Goal: Find specific page/section: Find specific page/section

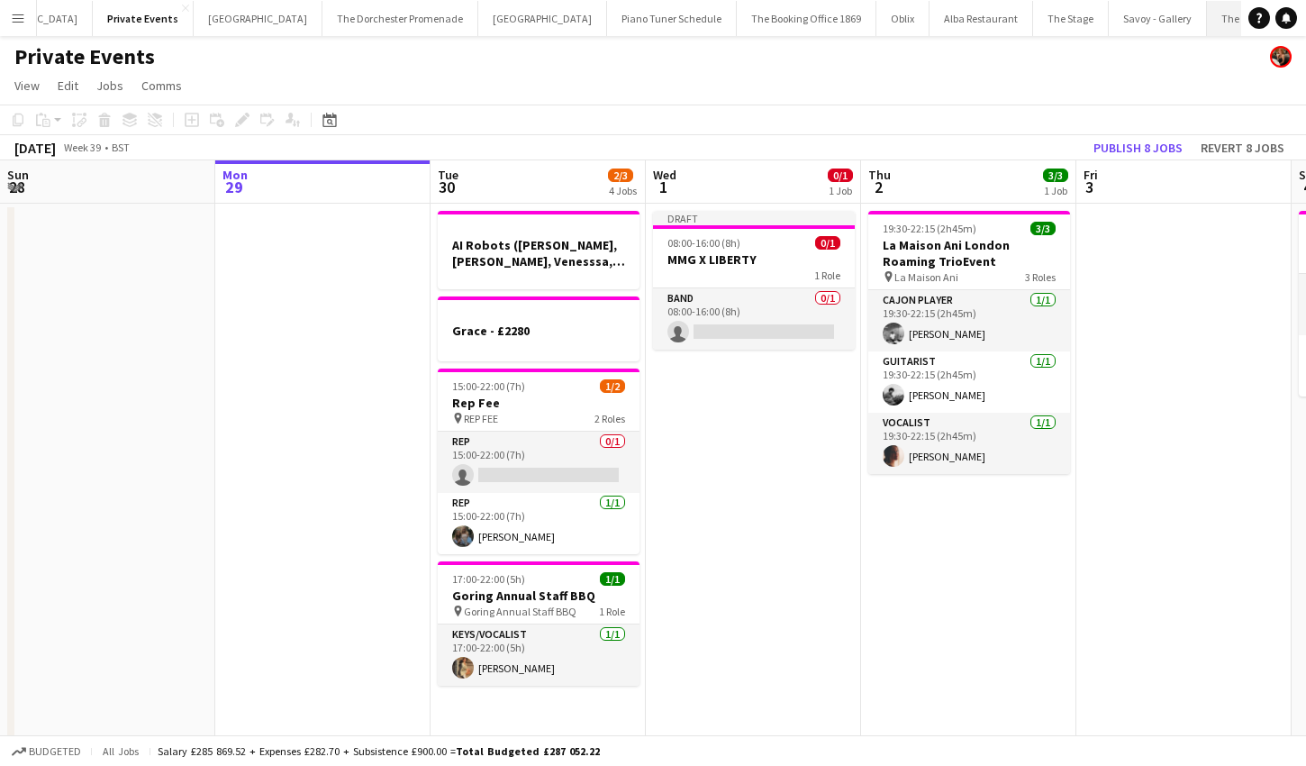
scroll to position [0, 180]
click at [15, 18] on app-icon "Menu" at bounding box center [18, 18] width 14 height 14
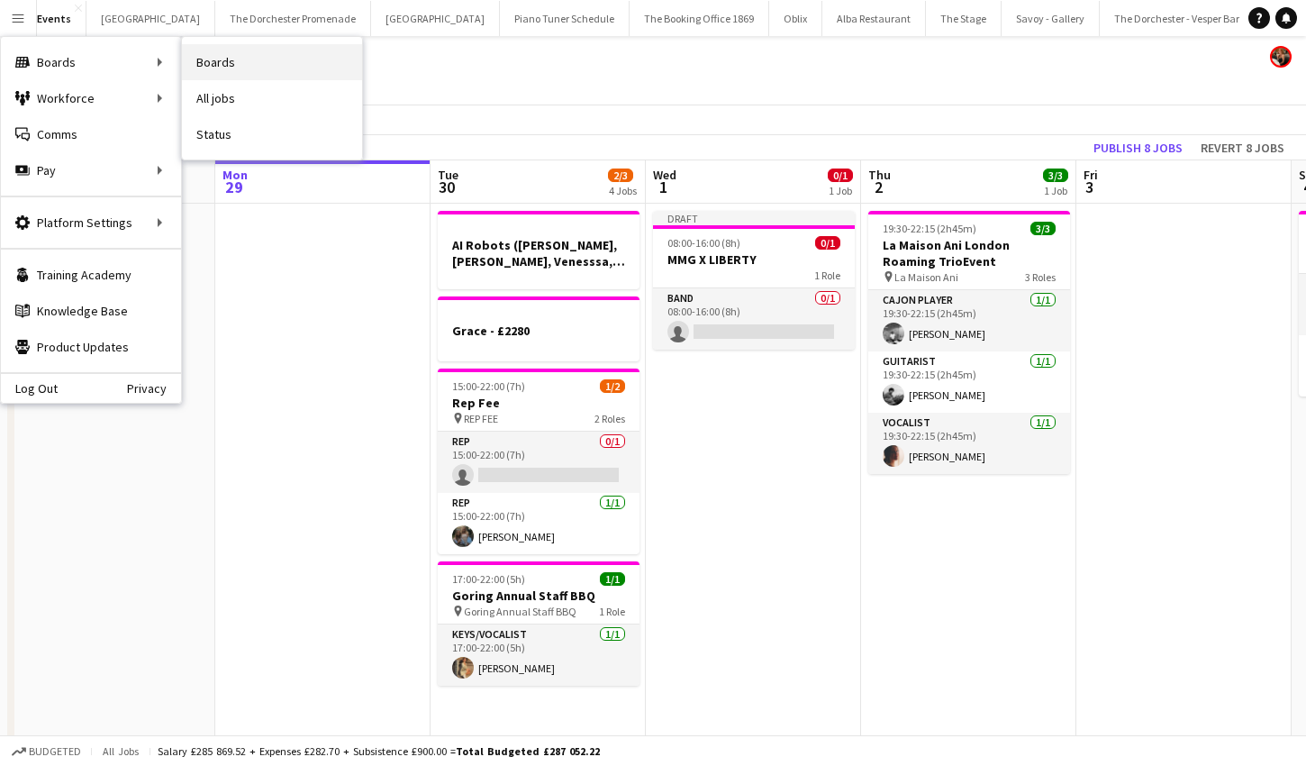
click at [217, 61] on link "Boards" at bounding box center [272, 62] width 180 height 36
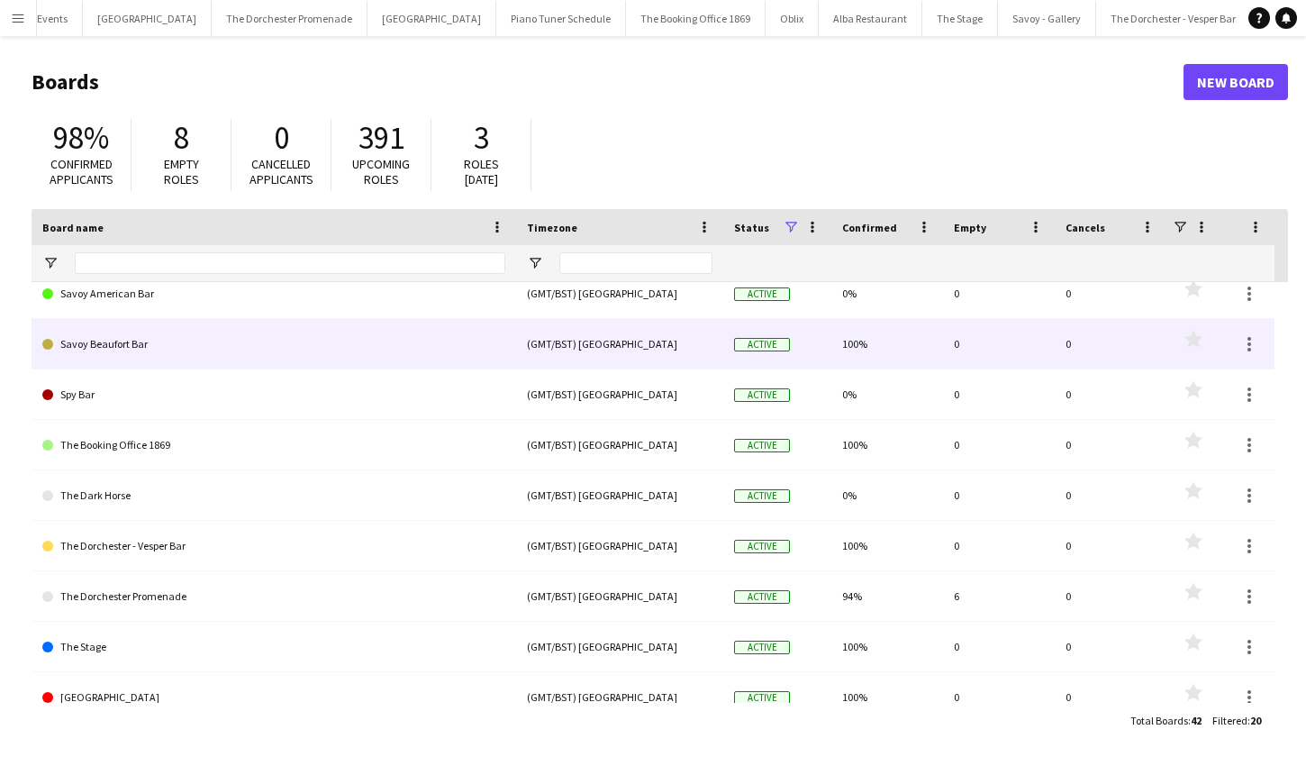
scroll to position [588, 0]
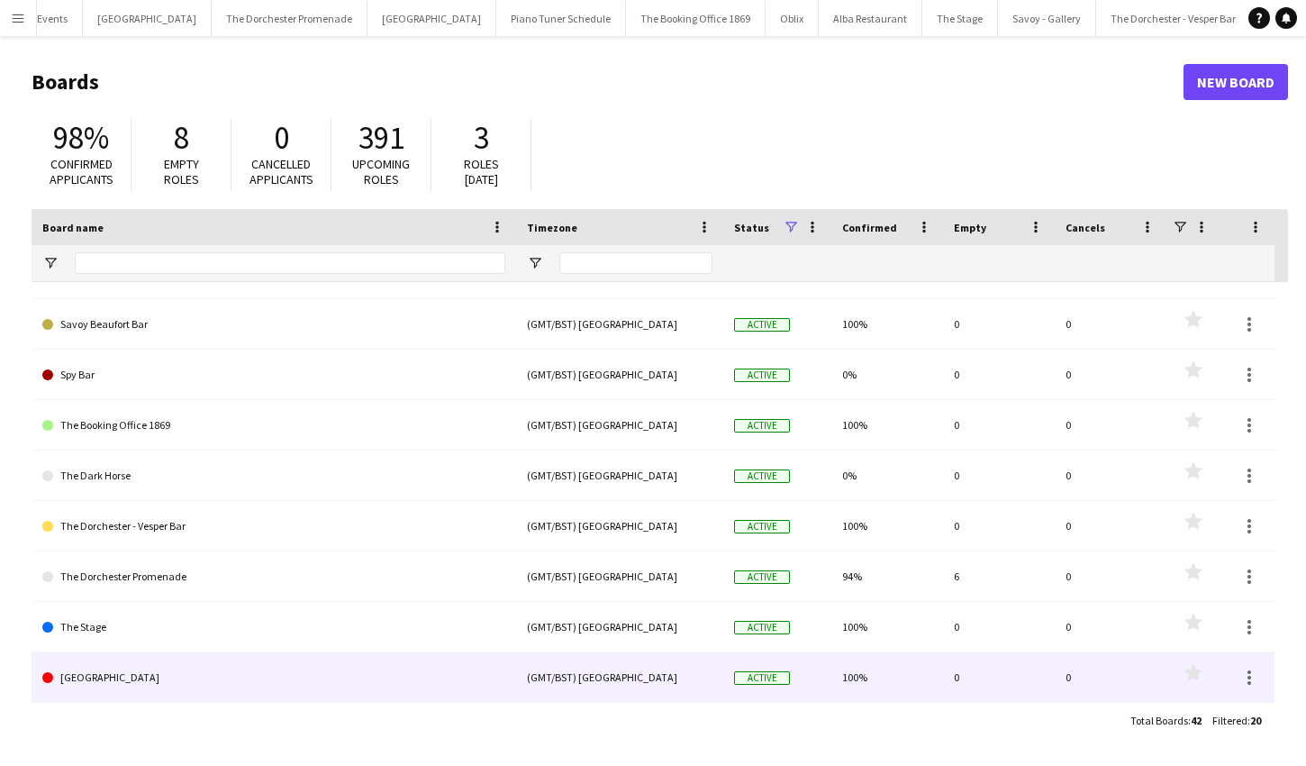
click at [96, 674] on link "[GEOGRAPHIC_DATA]" at bounding box center [273, 677] width 463 height 50
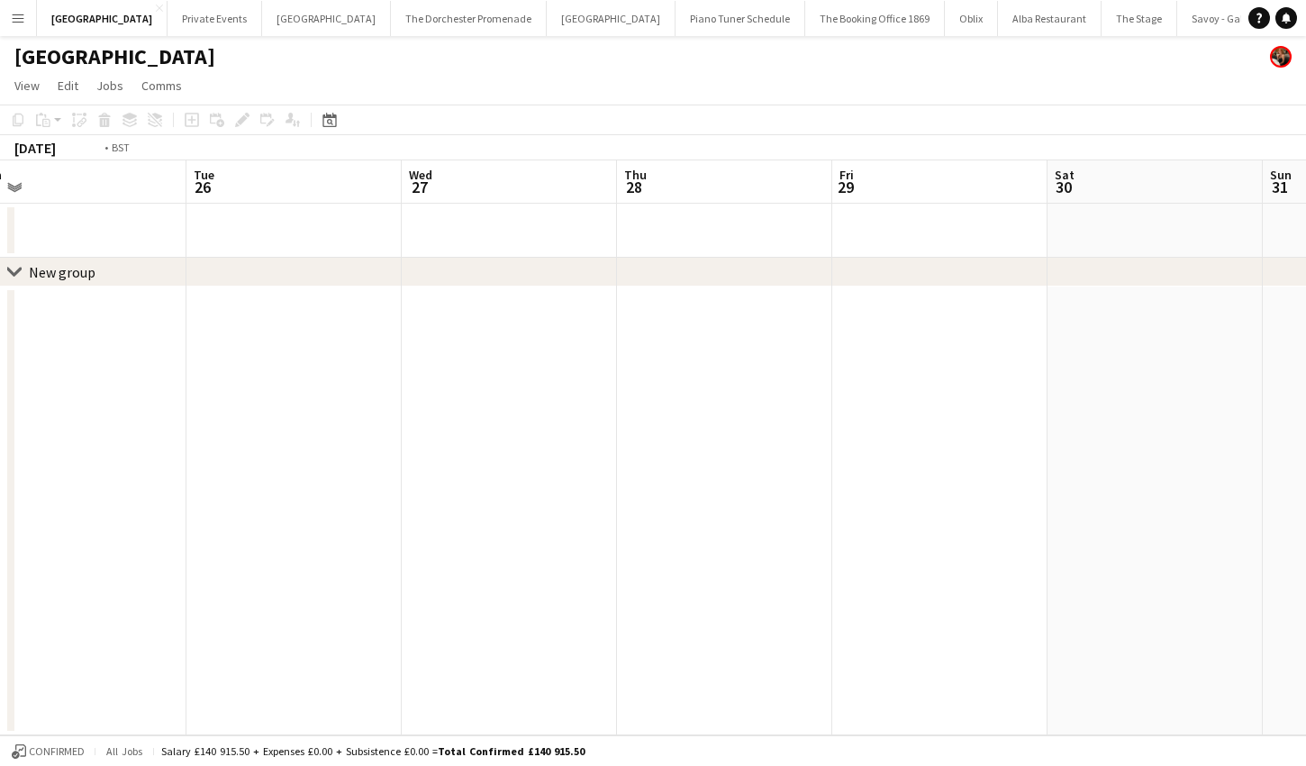
scroll to position [0, 420]
click at [323, 114] on icon "Date picker" at bounding box center [330, 120] width 14 height 14
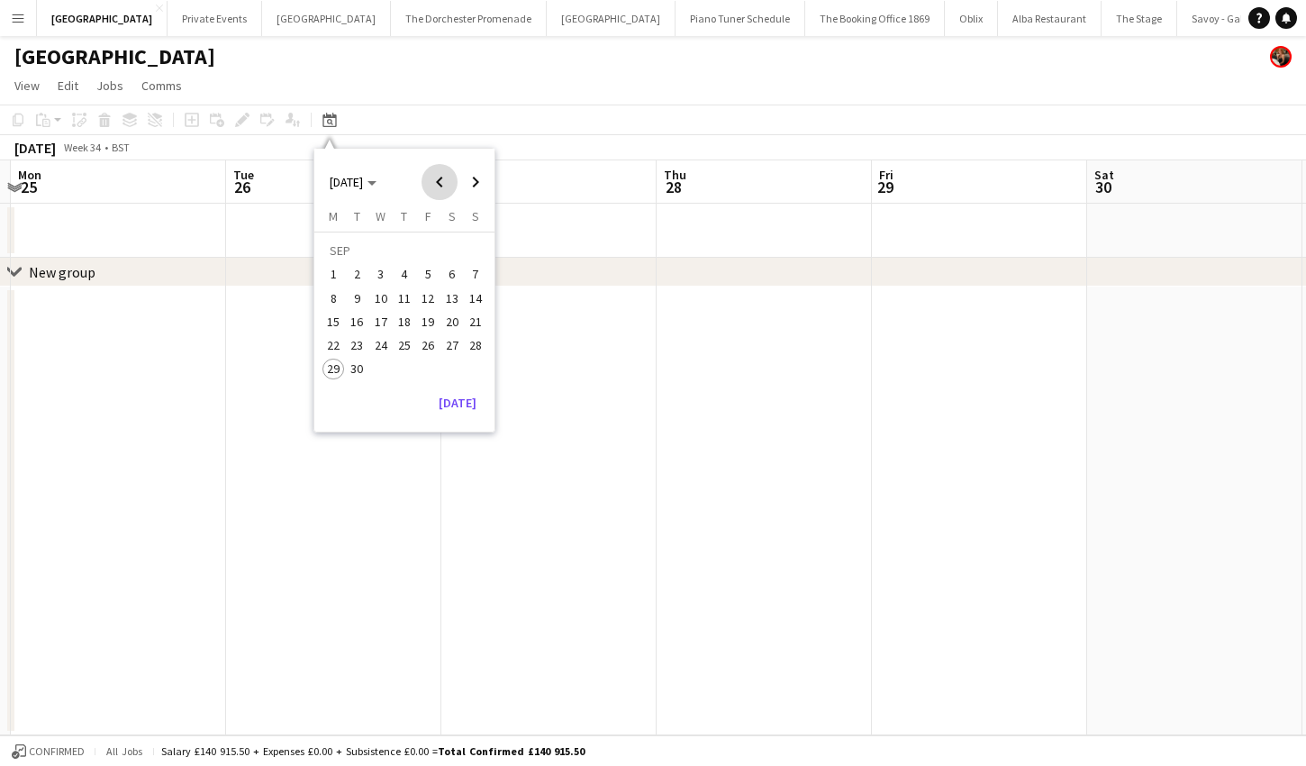
click at [437, 178] on span "Previous month" at bounding box center [440, 182] width 36 height 36
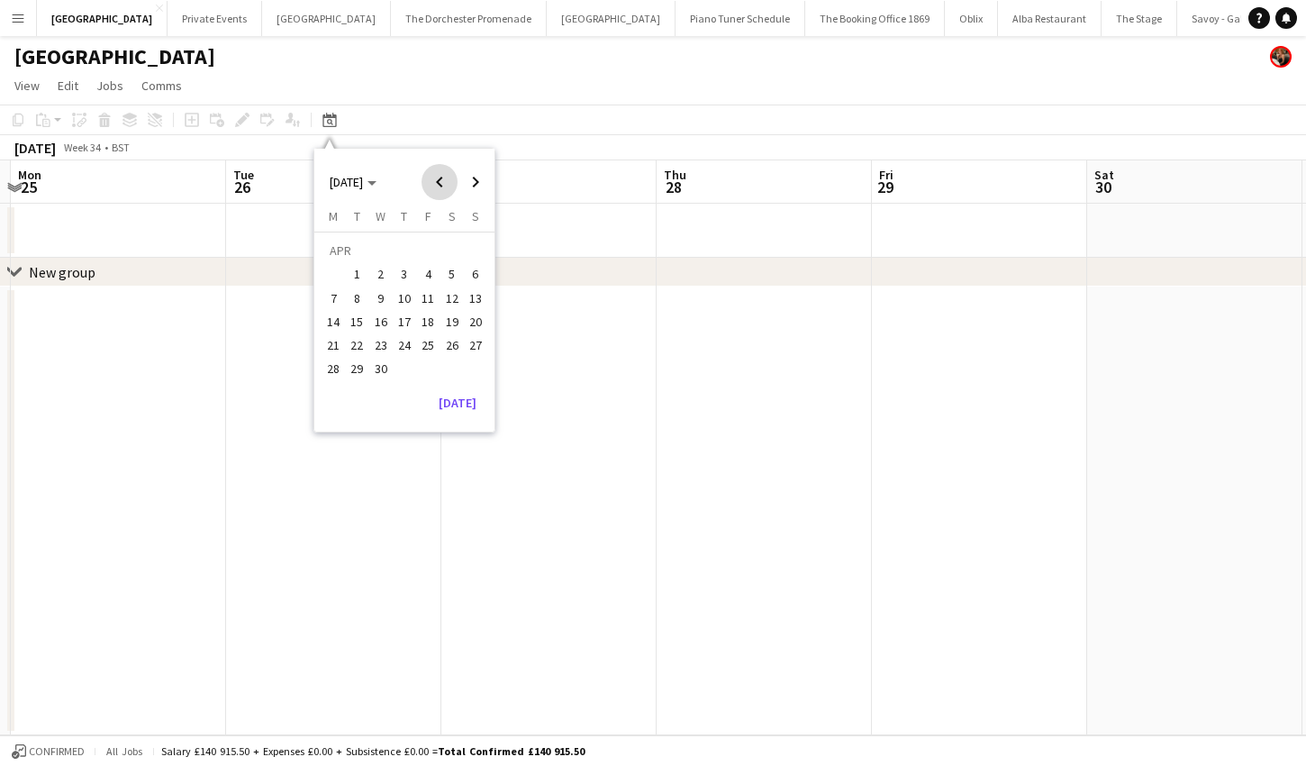
click at [437, 178] on span "Previous month" at bounding box center [440, 182] width 36 height 36
click at [332, 352] on span "24" at bounding box center [334, 350] width 22 height 22
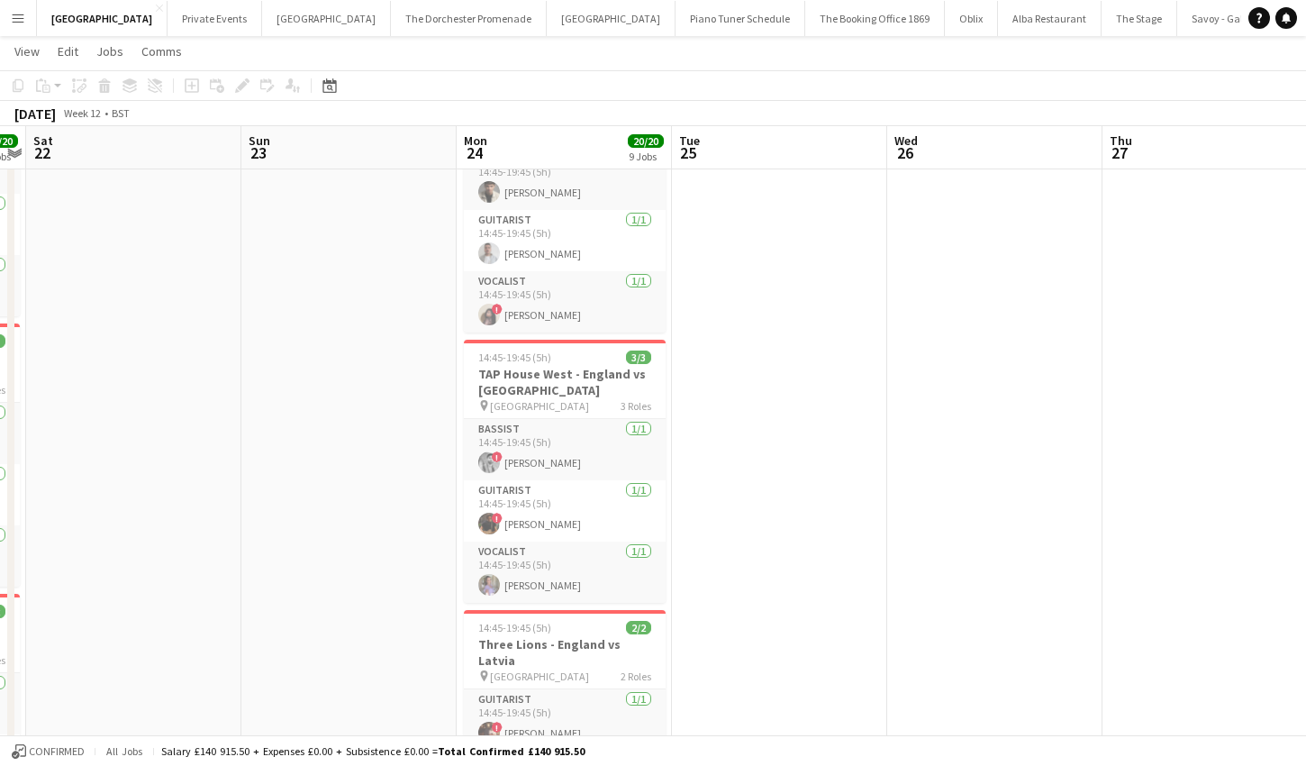
drag, startPoint x: 17, startPoint y: 20, endPoint x: 25, endPoint y: 38, distance: 19.8
click at [17, 20] on app-icon "Menu" at bounding box center [18, 18] width 14 height 14
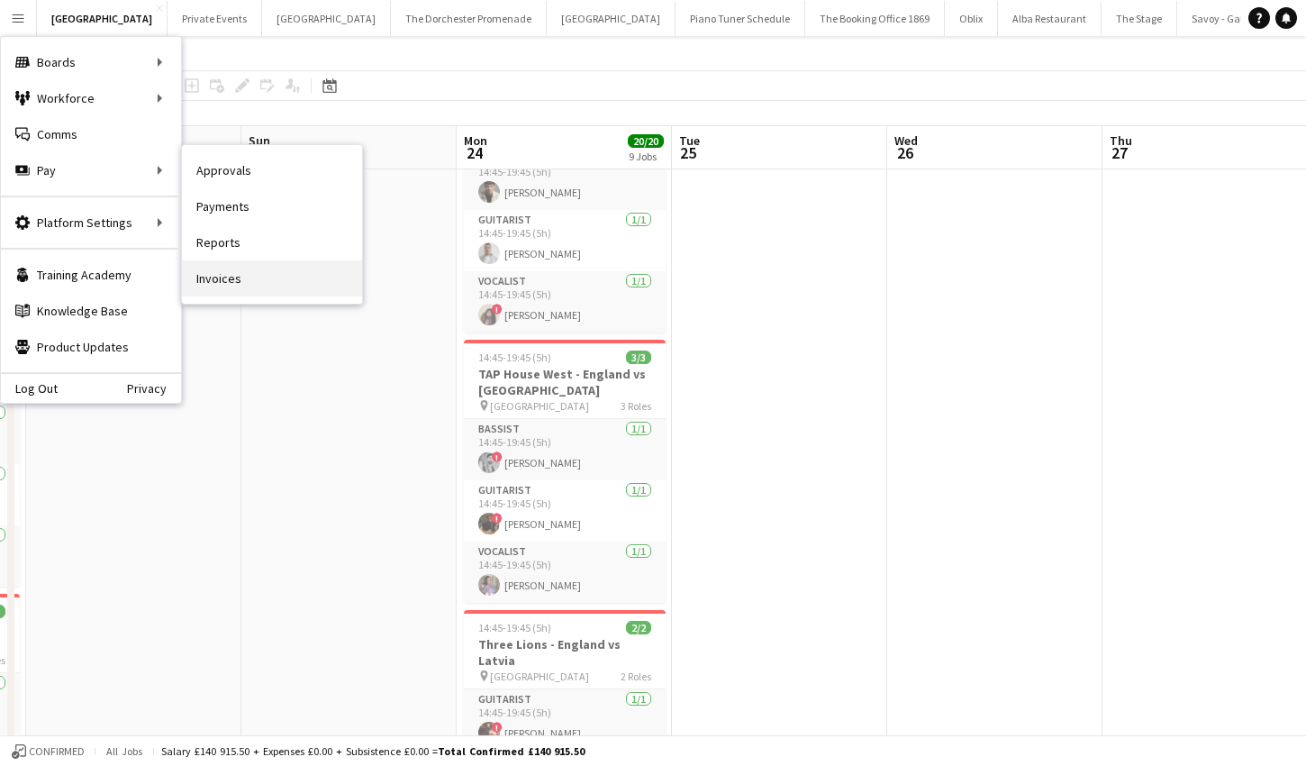
click at [214, 276] on link "Invoices" at bounding box center [272, 278] width 180 height 36
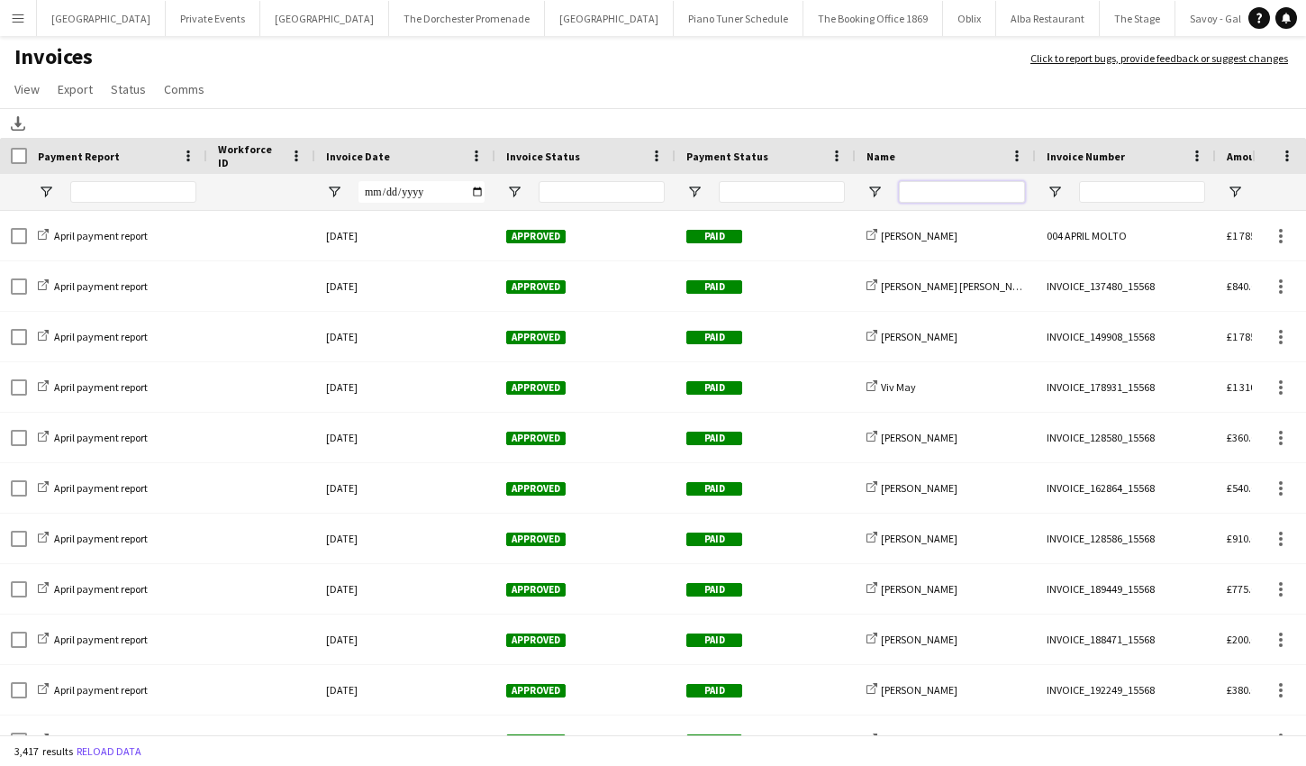
click at [981, 197] on input "Name Filter Input" at bounding box center [962, 192] width 126 height 22
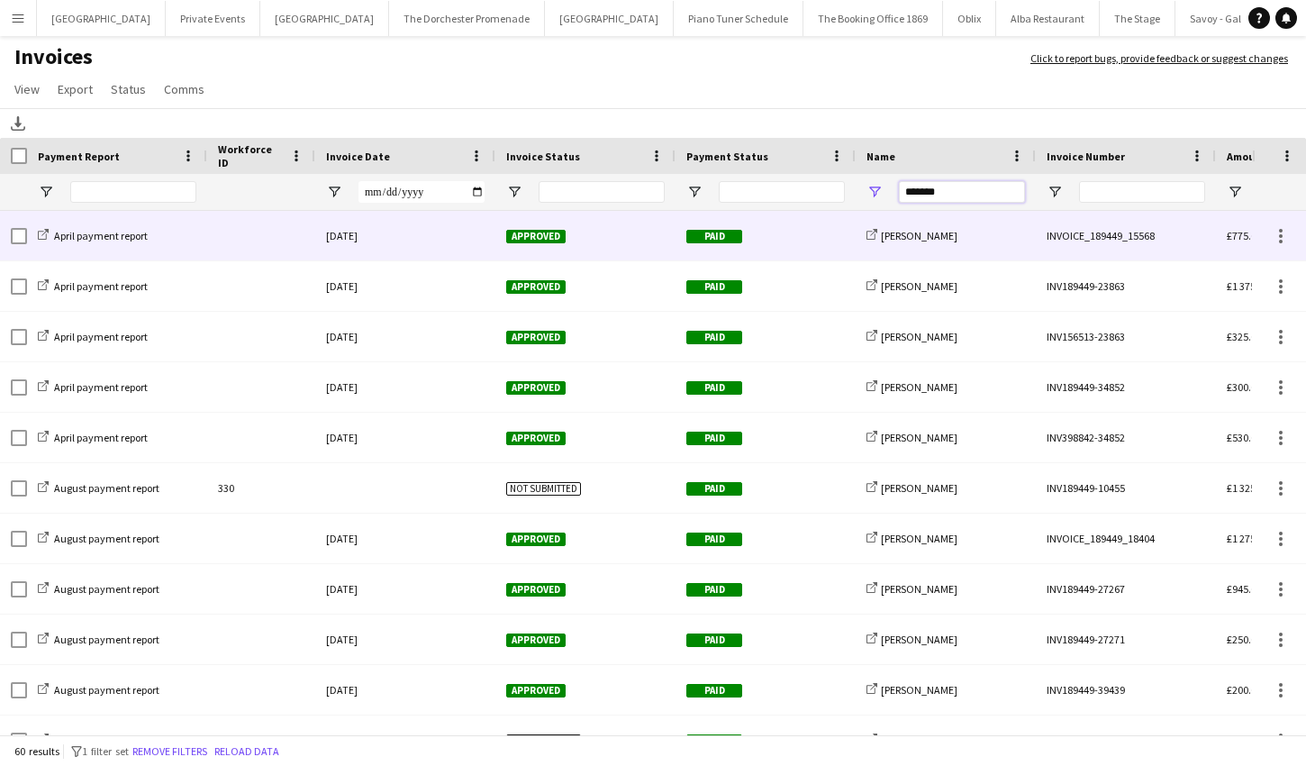
type input "*******"
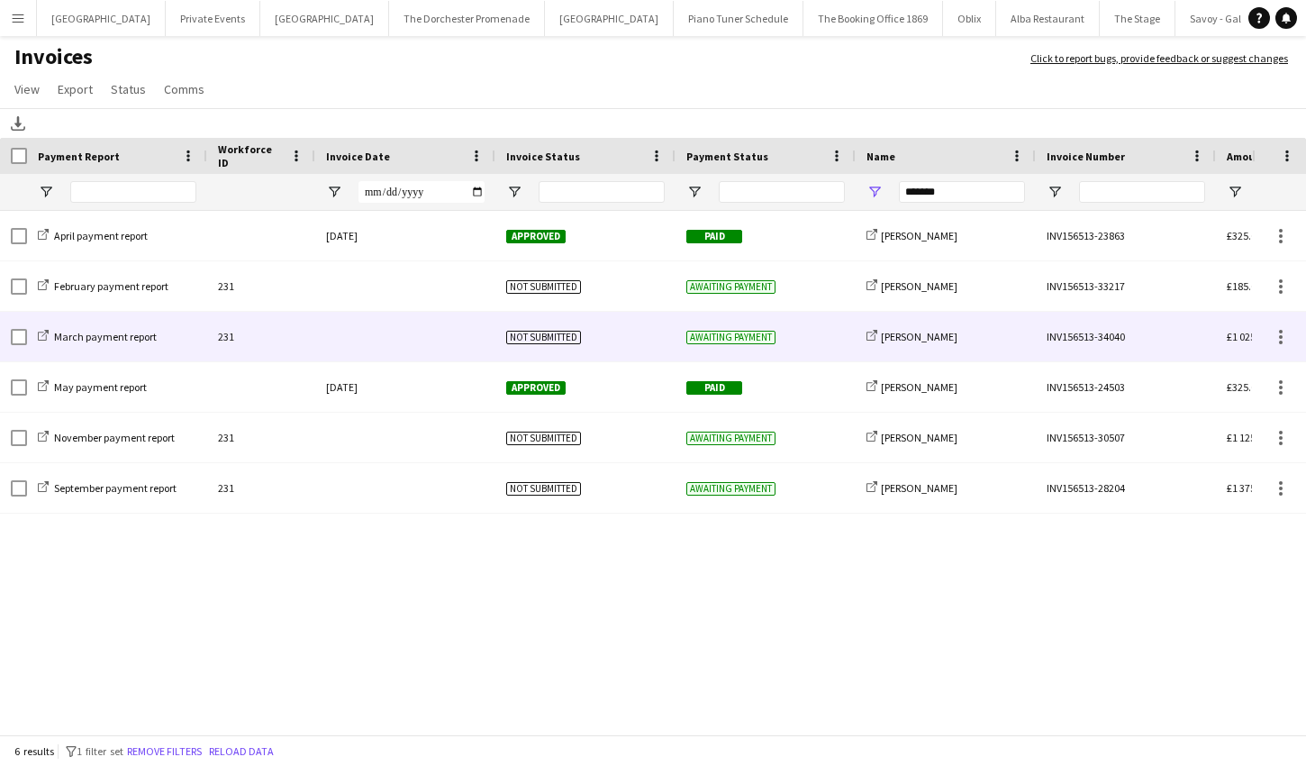
click at [471, 335] on div at bounding box center [405, 337] width 180 height 50
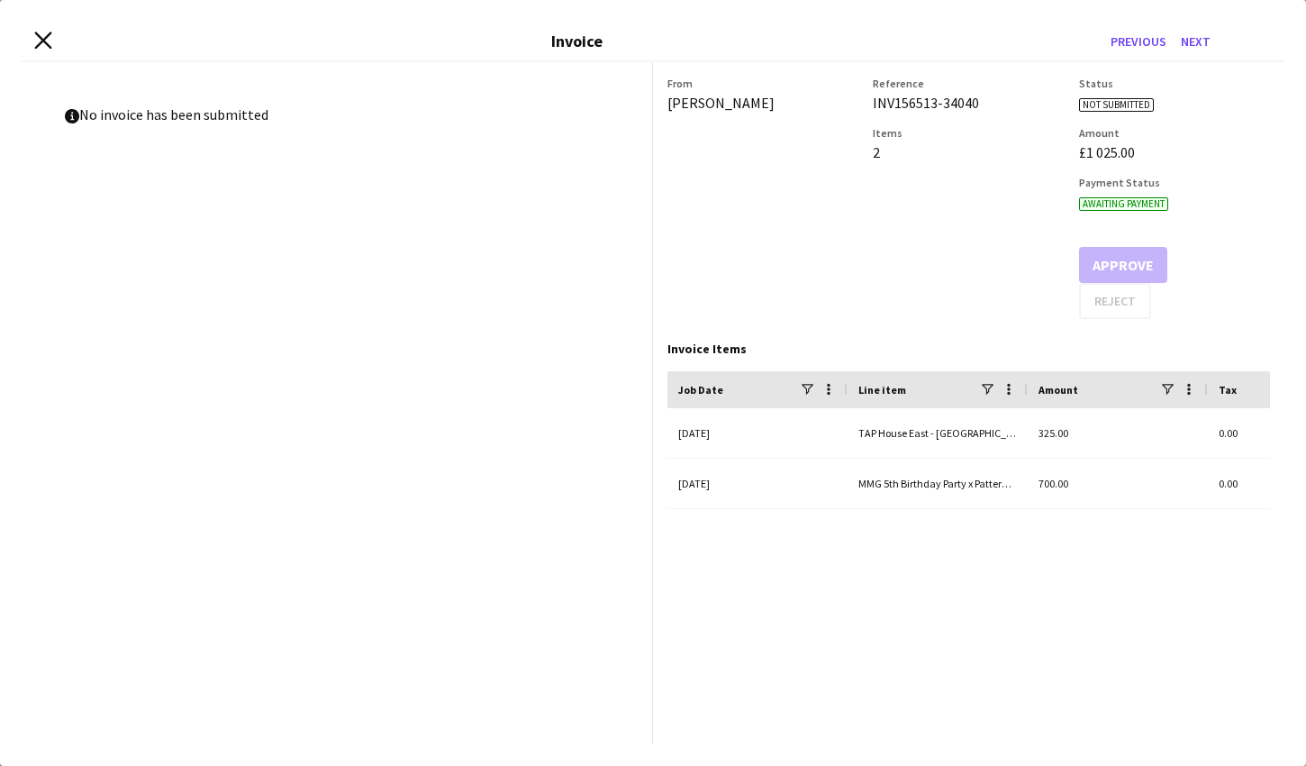
click at [45, 41] on icon at bounding box center [42, 40] width 17 height 17
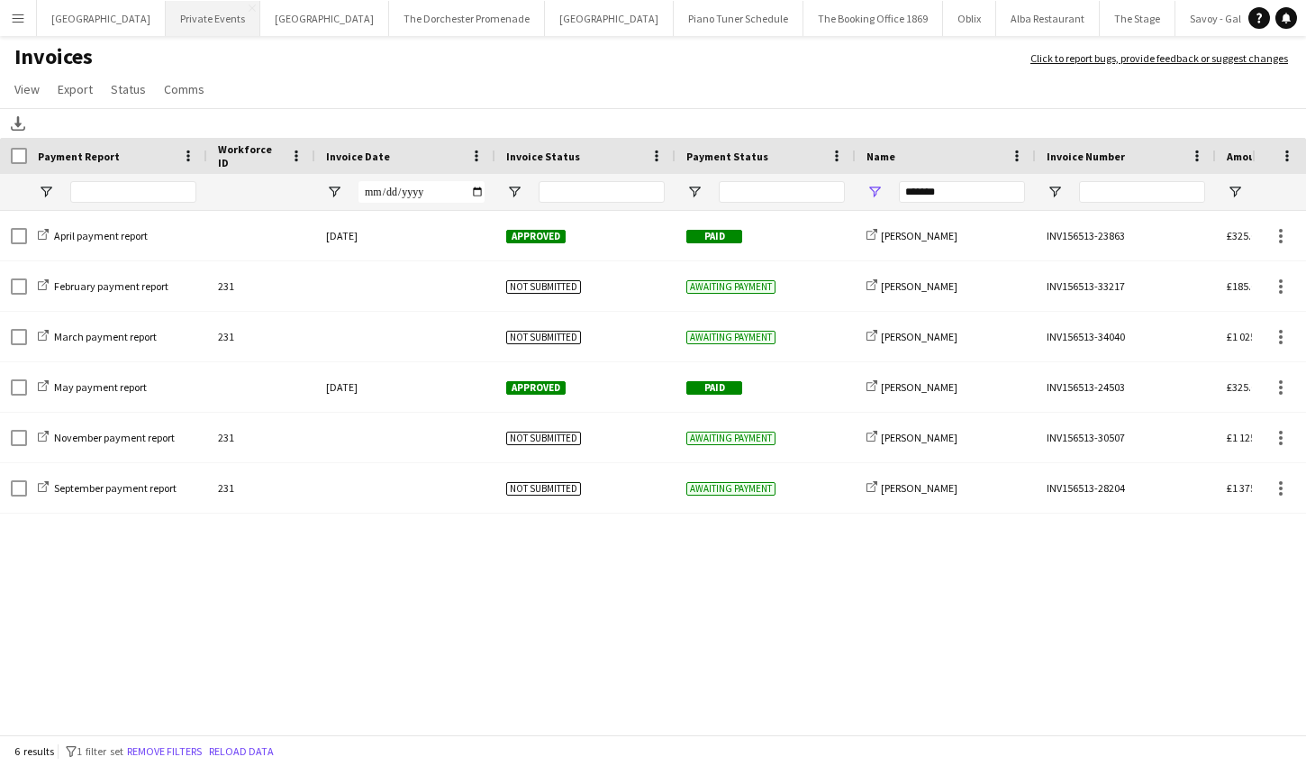
click at [172, 12] on button "Private Events Close" at bounding box center [213, 18] width 95 height 35
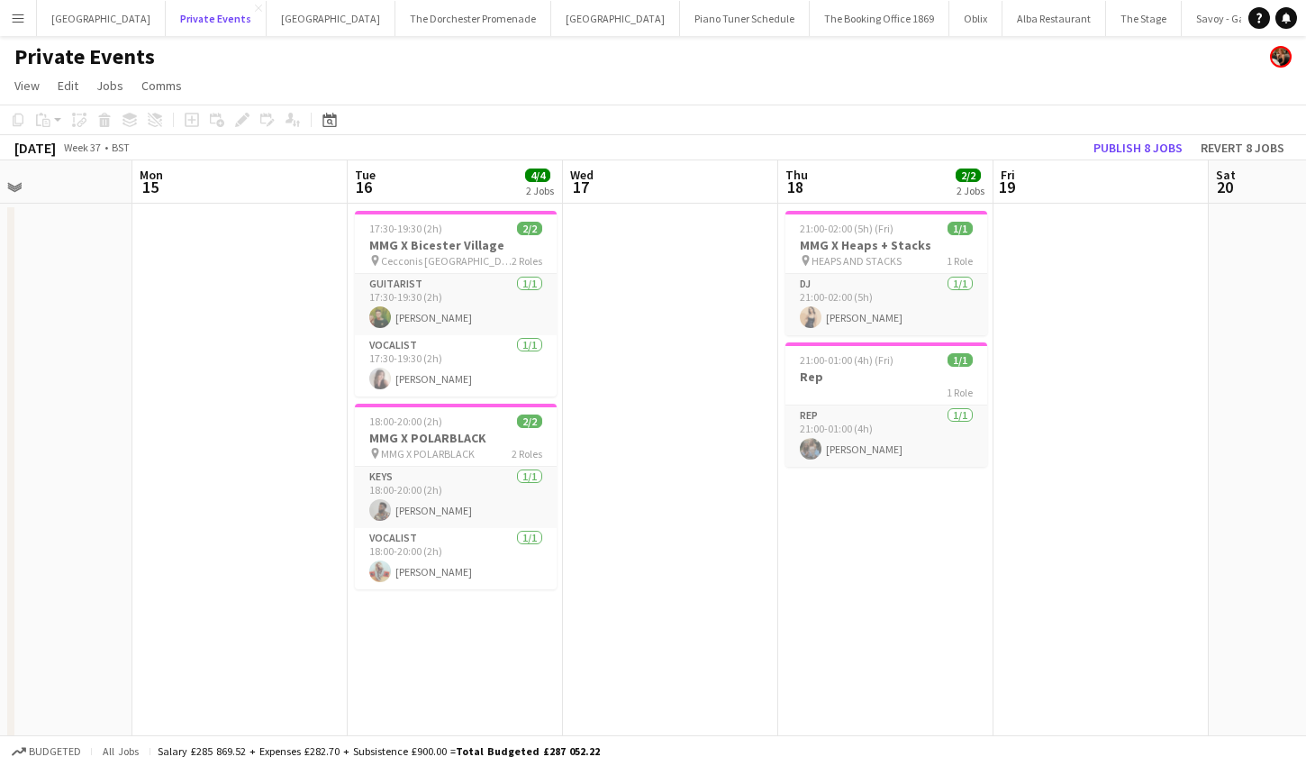
scroll to position [4, 0]
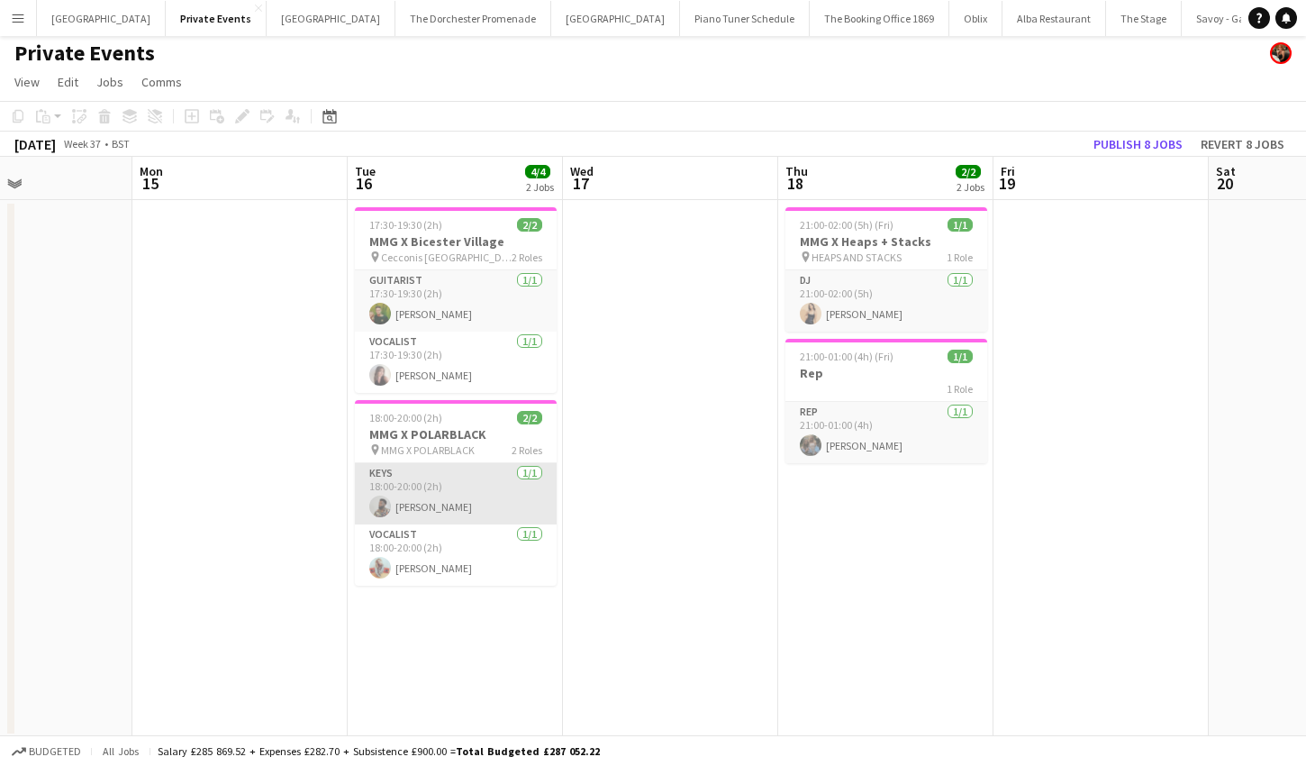
click at [466, 509] on app-card-role "Keys [DATE] 18:00-20:00 (2h) [PERSON_NAME]" at bounding box center [456, 493] width 202 height 61
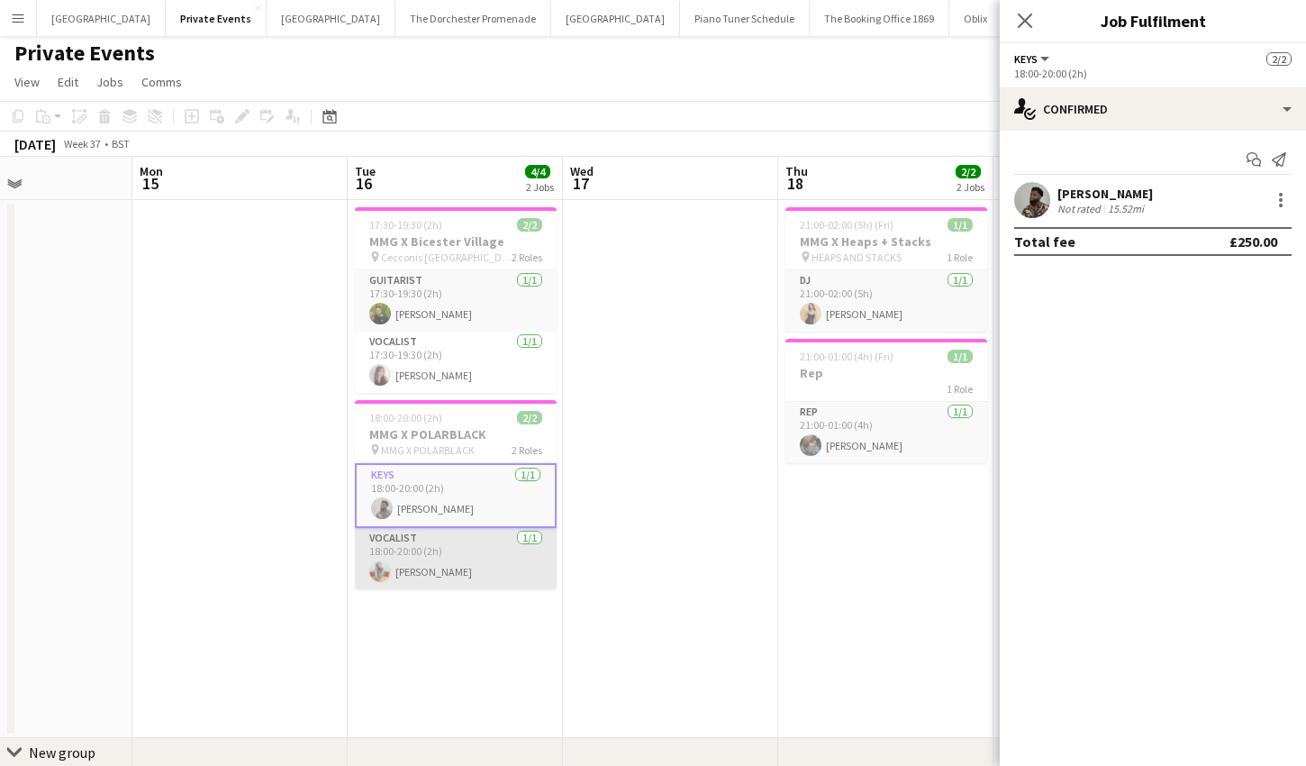
click at [469, 560] on app-card-role "Vocalist [DATE] 18:00-20:00 (2h) [PERSON_NAME]" at bounding box center [456, 558] width 202 height 61
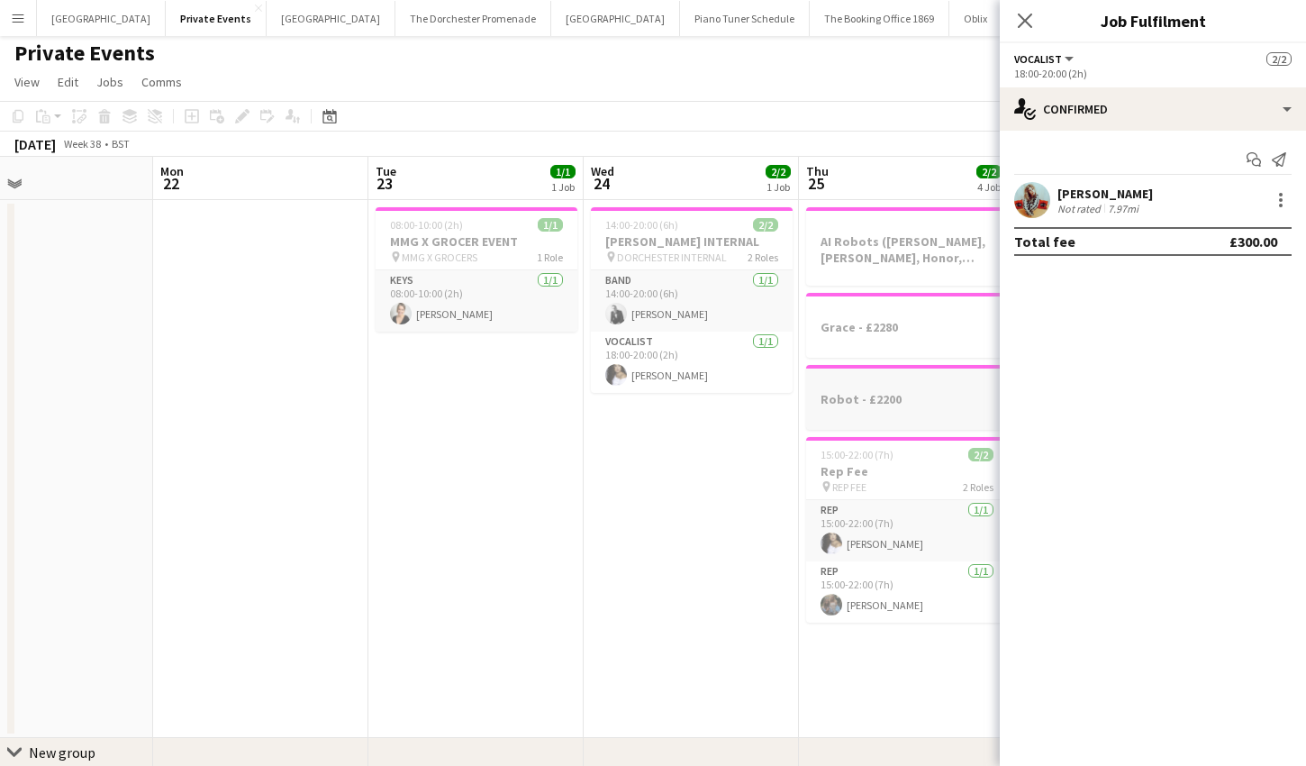
scroll to position [0, 478]
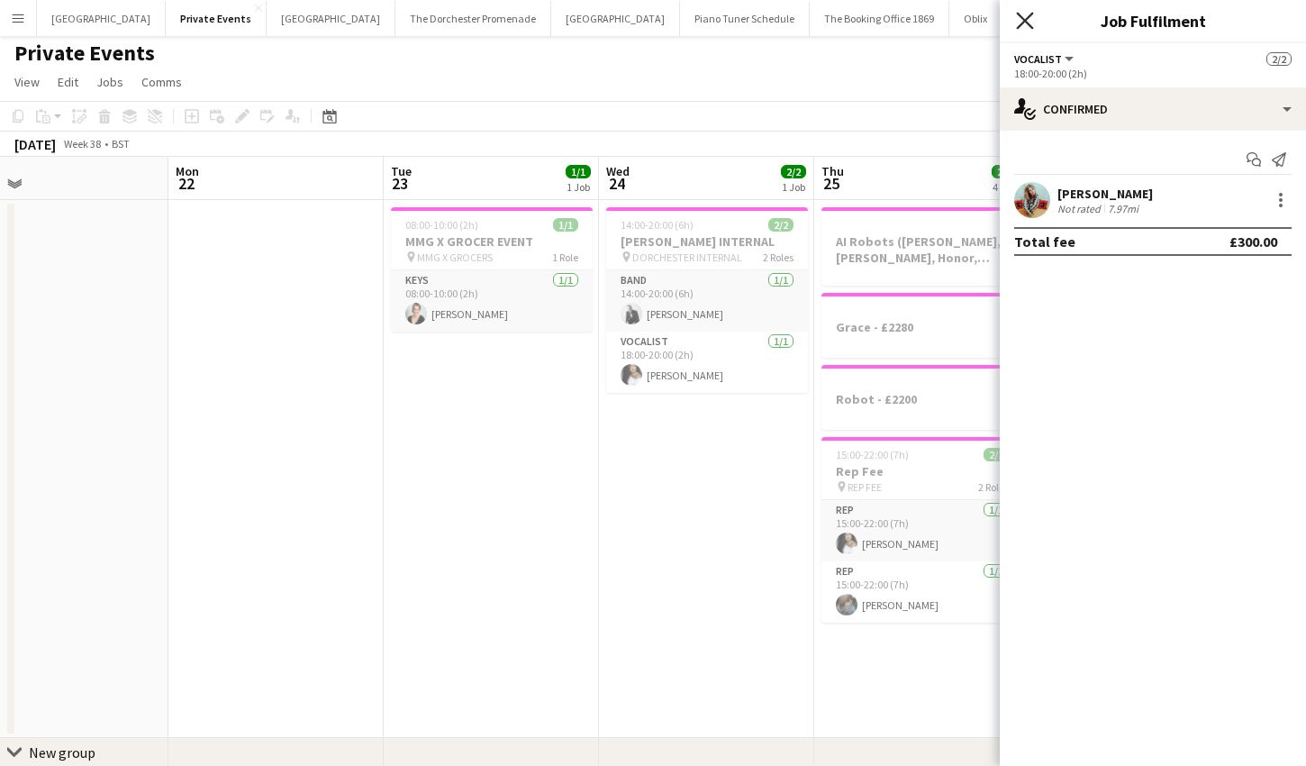
drag, startPoint x: 1033, startPoint y: 12, endPoint x: 976, endPoint y: 16, distance: 57.8
click at [1033, 14] on icon at bounding box center [1025, 21] width 14 height 14
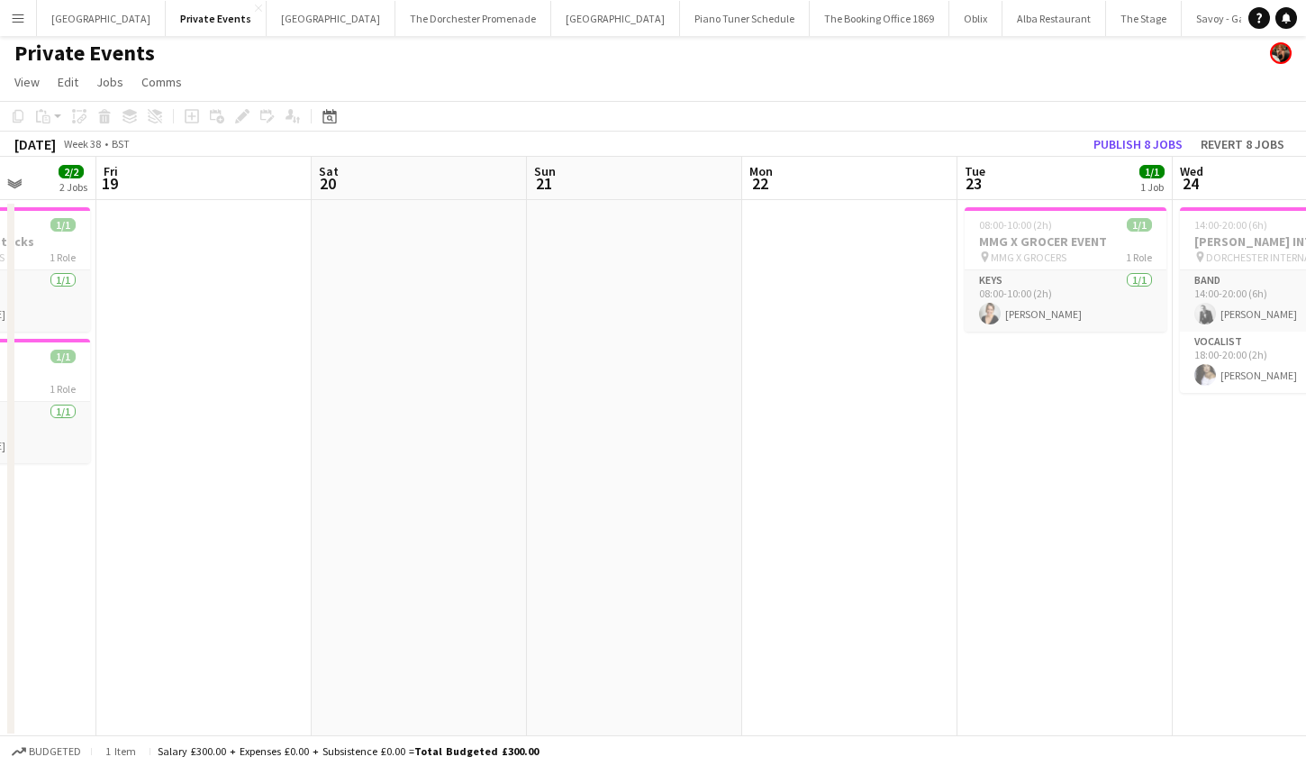
scroll to position [0, 496]
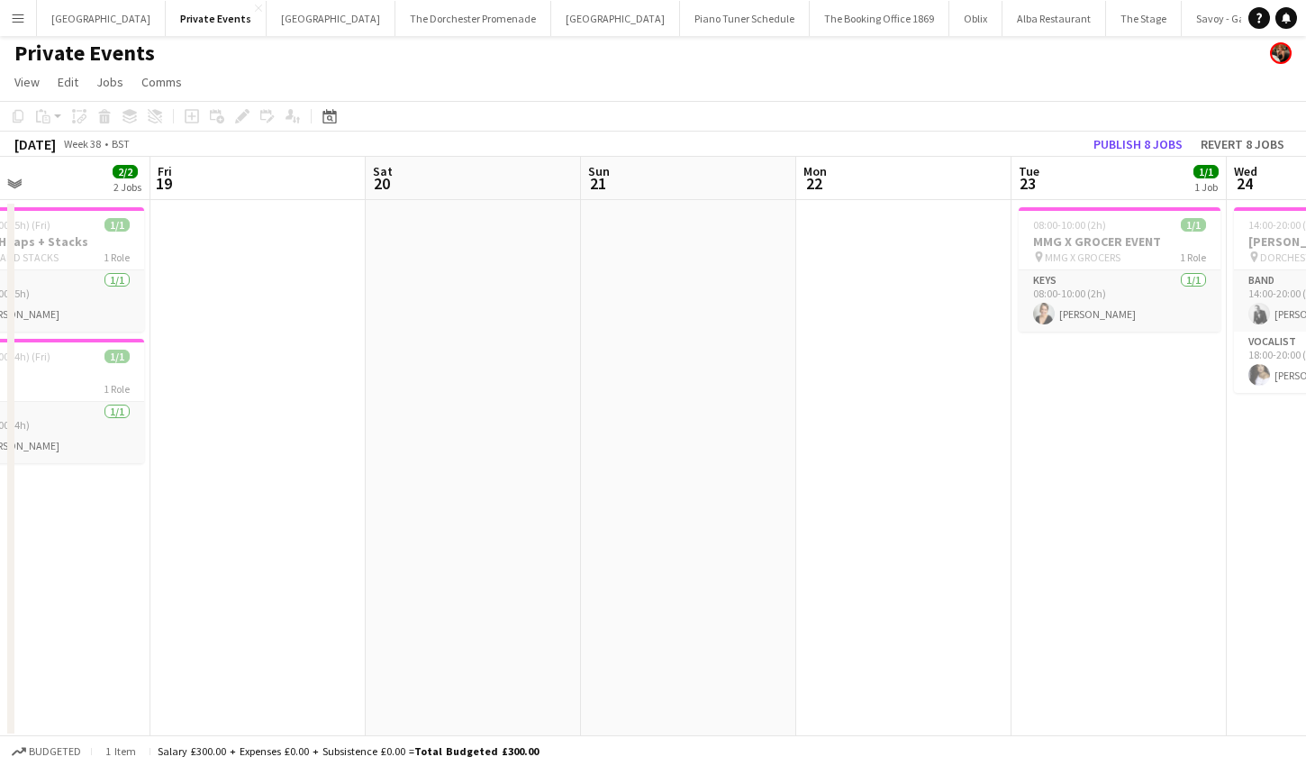
click at [1059, 305] on app-card-role "Keys [DATE] 08:00-10:00 (2h) [PERSON_NAME]" at bounding box center [1120, 300] width 202 height 61
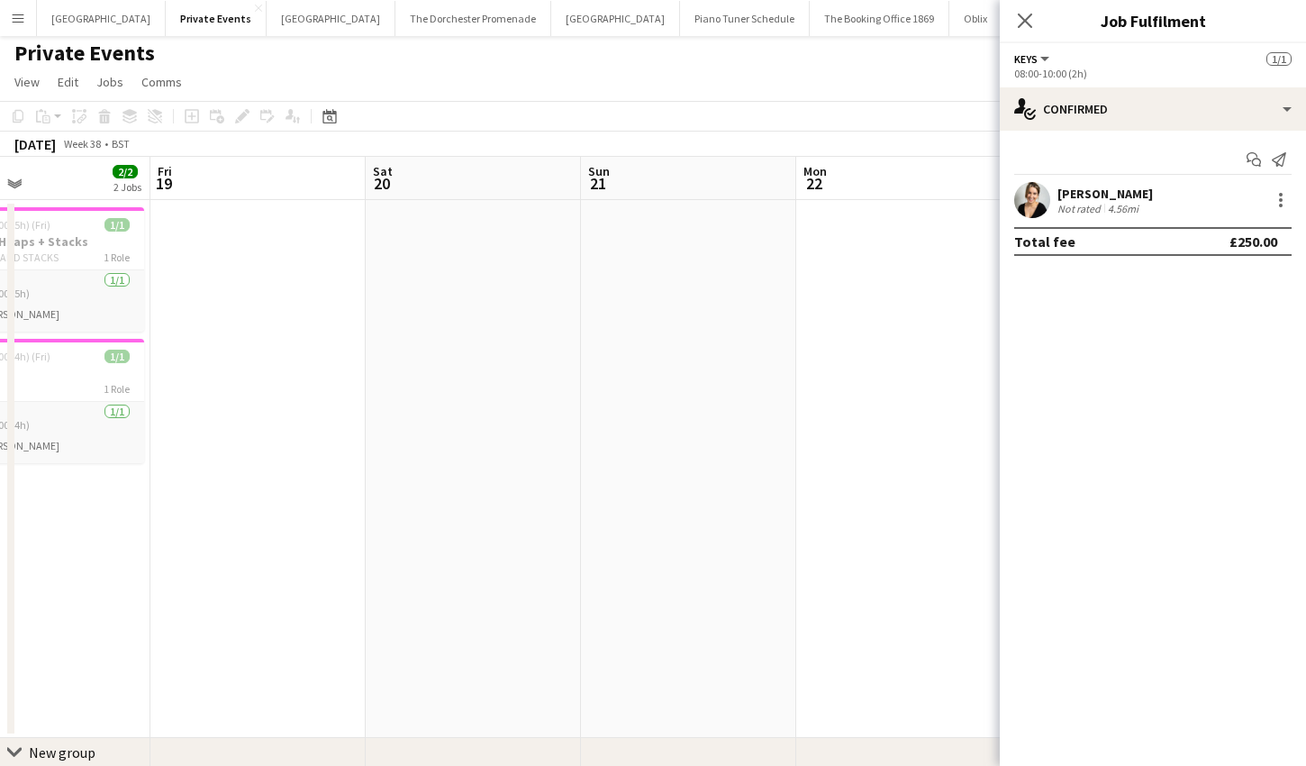
click at [704, 252] on app-date-cell at bounding box center [688, 469] width 215 height 538
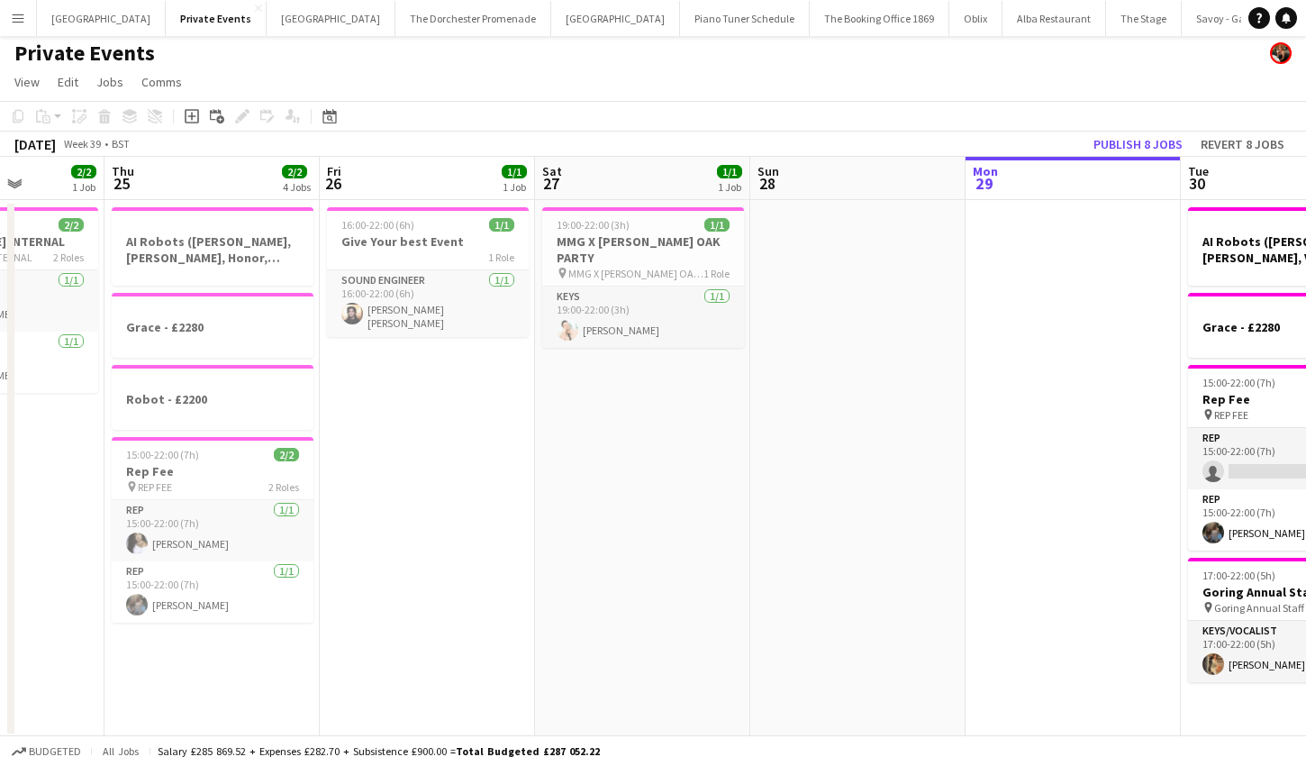
scroll to position [0, 544]
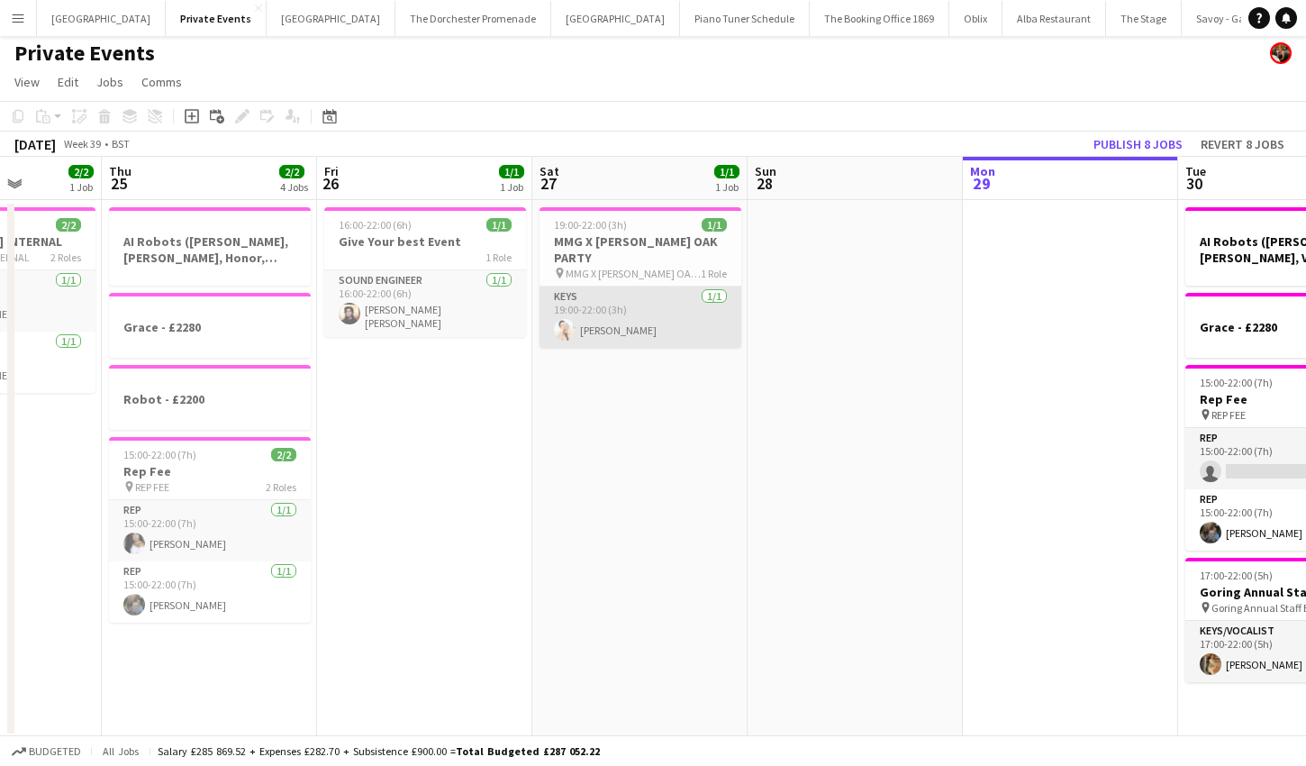
click at [601, 294] on app-card-role "Keys [DATE] 19:00-22:00 (3h) [PERSON_NAME]" at bounding box center [641, 317] width 202 height 61
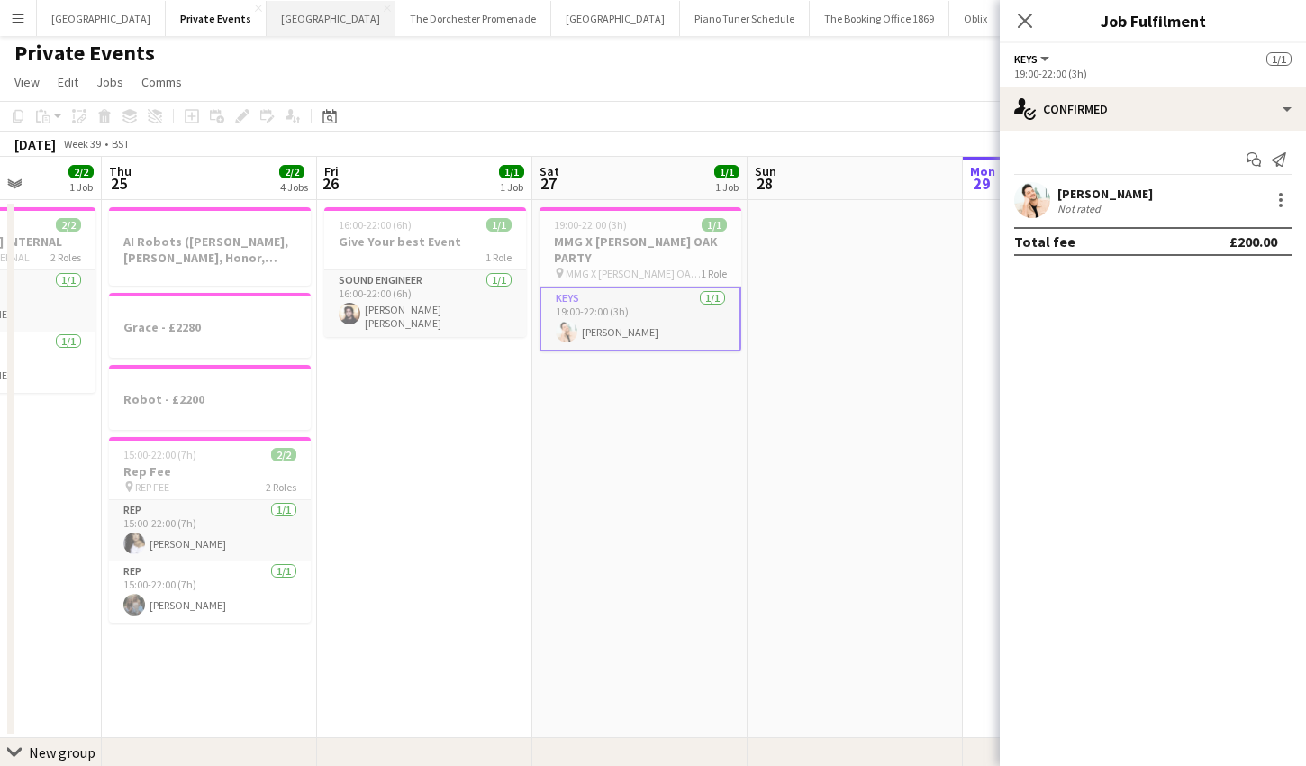
click at [286, 16] on button "Bicester village Close" at bounding box center [331, 18] width 129 height 35
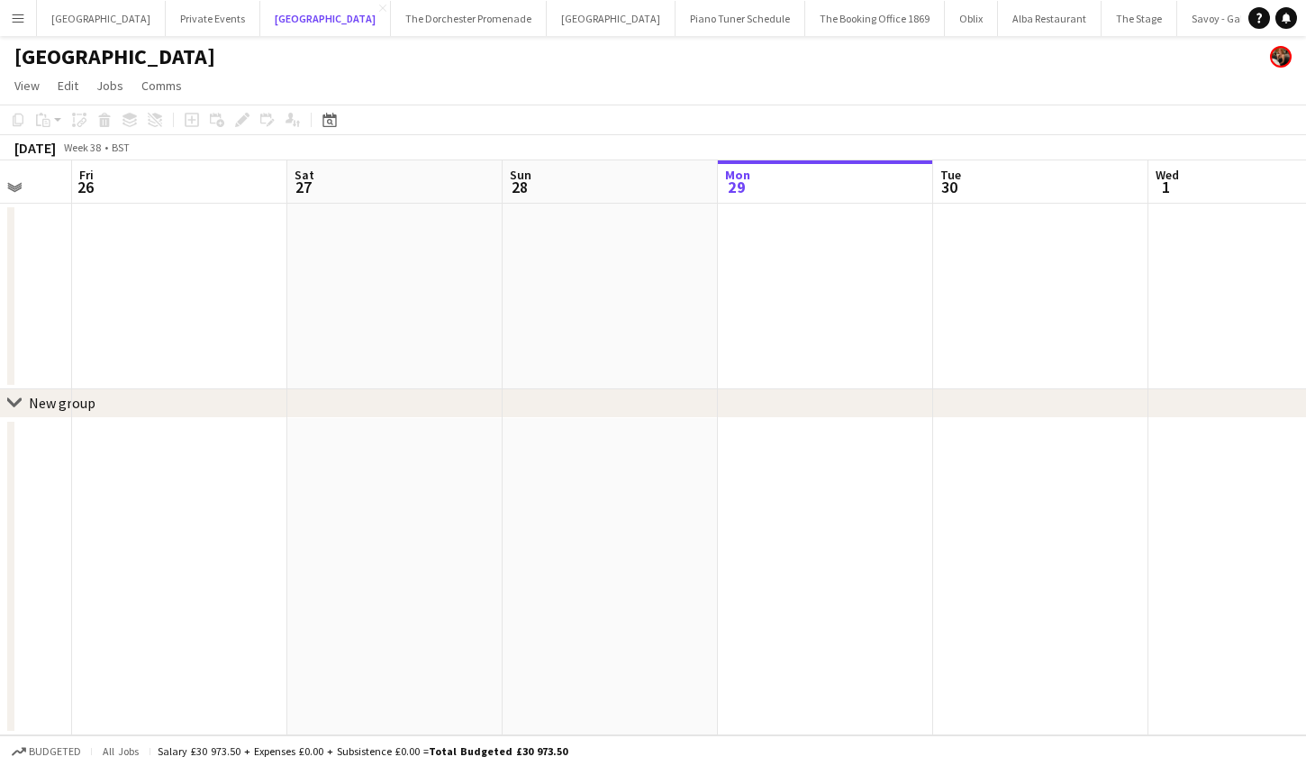
scroll to position [0, 769]
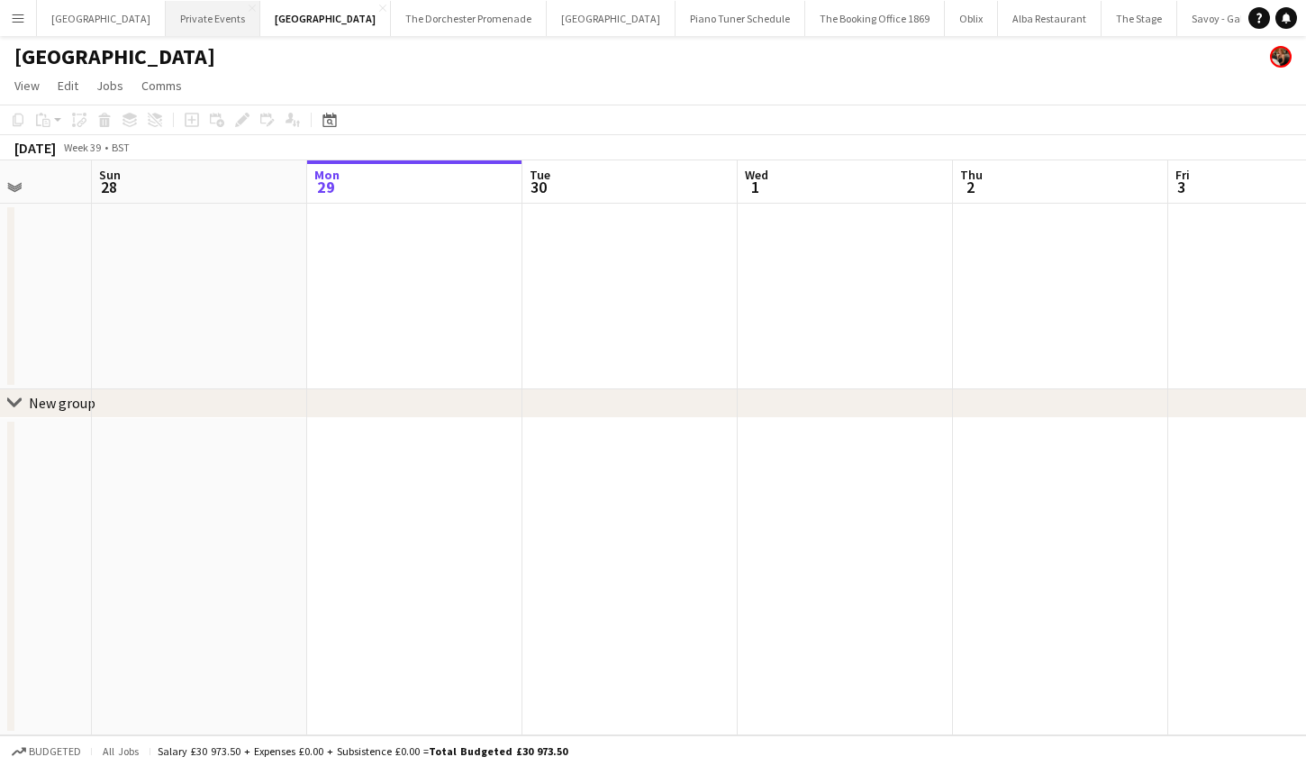
click at [228, 11] on button "Private Events Close" at bounding box center [213, 18] width 95 height 35
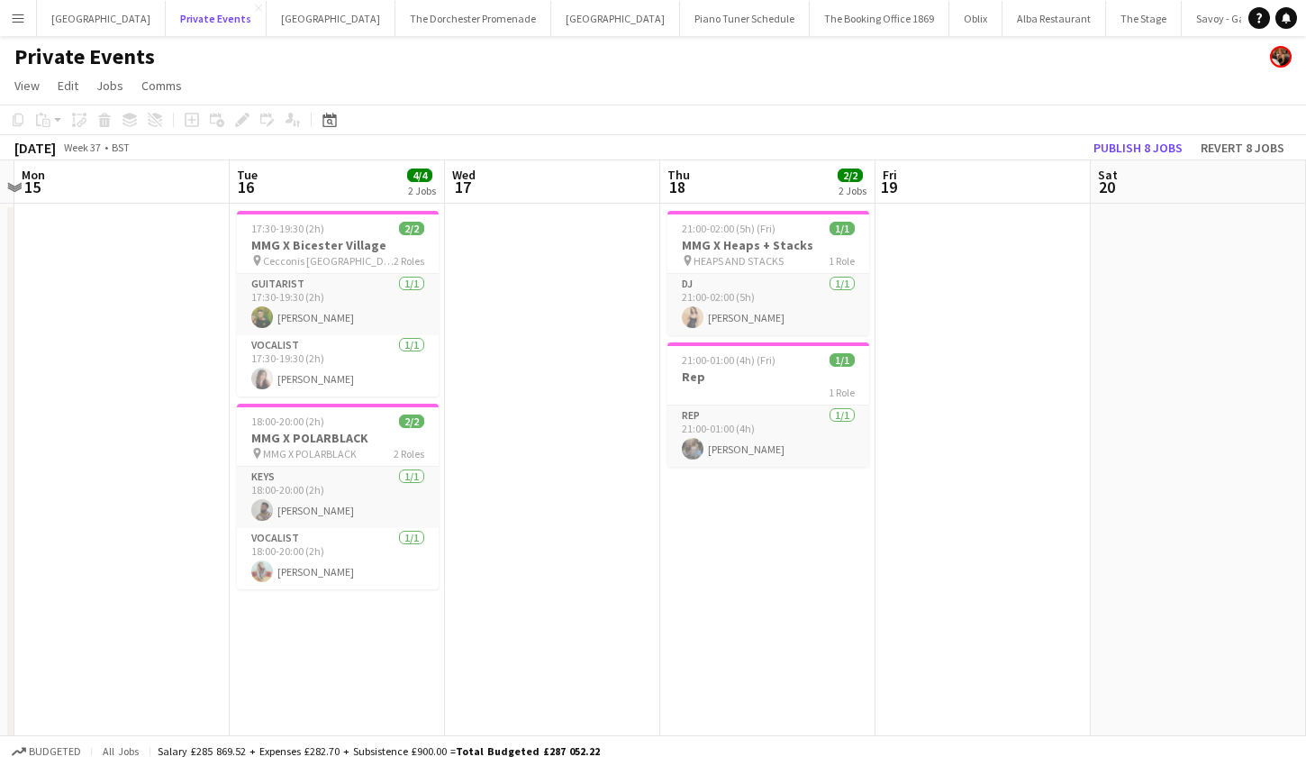
scroll to position [0, 403]
